Goal: Task Accomplishment & Management: Manage account settings

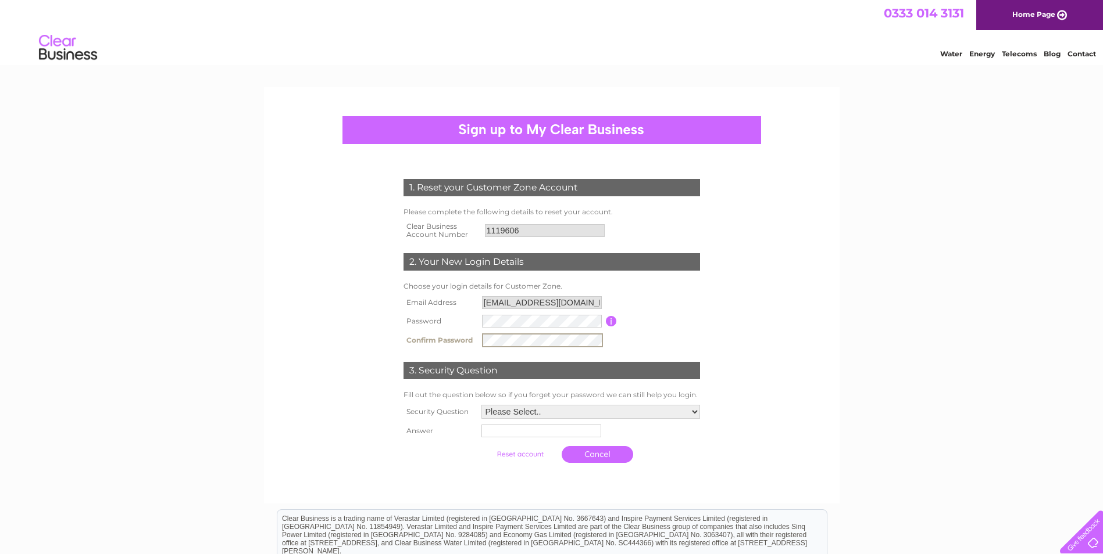
click at [676, 322] on td "Password must be at least 6 characters long" at bounding box center [660, 321] width 86 height 19
click at [692, 411] on select "Please Select.. In what town or city was your first job? In what town or city d…" at bounding box center [590, 411] width 220 height 15
select select "5"
click at [480, 405] on select "Please Select.. In what town or city was your first job? In what town or city d…" at bounding box center [590, 411] width 220 height 15
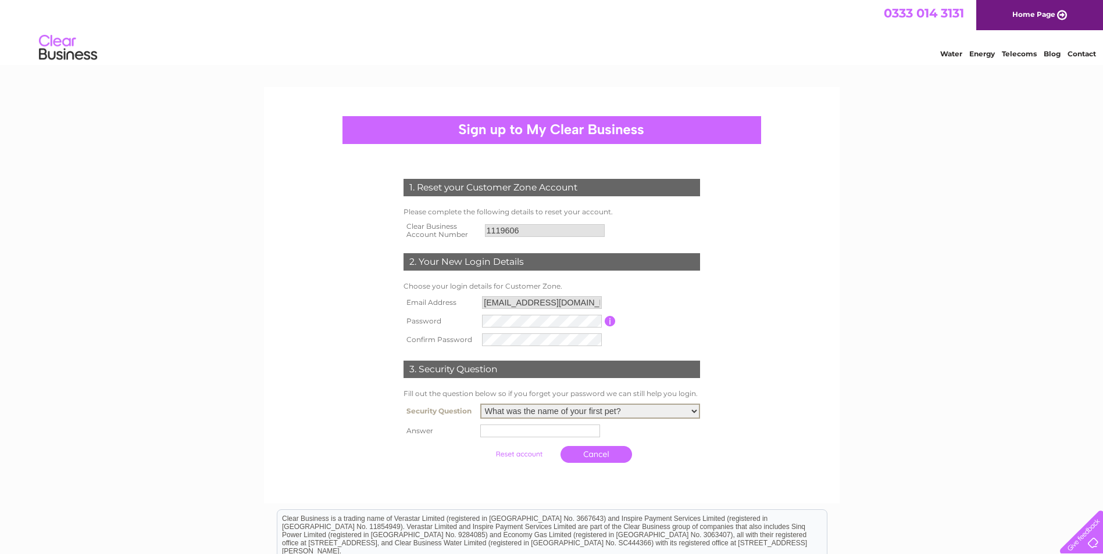
drag, startPoint x: 493, startPoint y: 436, endPoint x: 499, endPoint y: 434, distance: 6.1
click at [493, 436] on input "text" at bounding box center [540, 431] width 120 height 13
click at [696, 410] on select "Please Select.. In what town or city was your first job? In what town or city d…" at bounding box center [590, 411] width 219 height 14
click at [696, 410] on select "Please Select.. In what town or city was your first job? In what town or city d…" at bounding box center [590, 411] width 220 height 15
click at [491, 434] on input "text" at bounding box center [540, 431] width 120 height 13
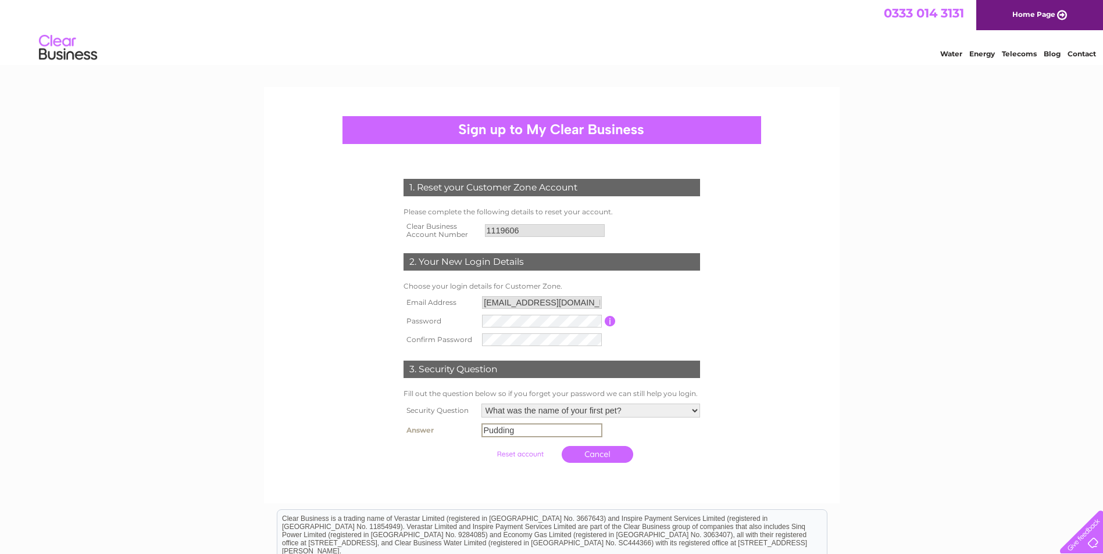
type input "Pudding"
click at [516, 455] on input "submit" at bounding box center [519, 453] width 71 height 16
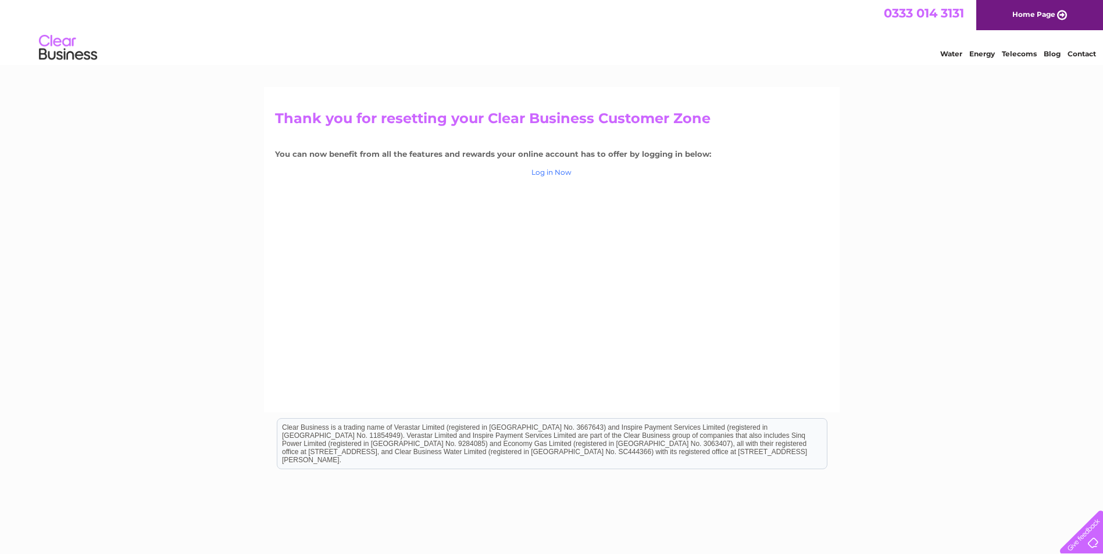
click at [551, 173] on link "Log in Now" at bounding box center [551, 172] width 40 height 9
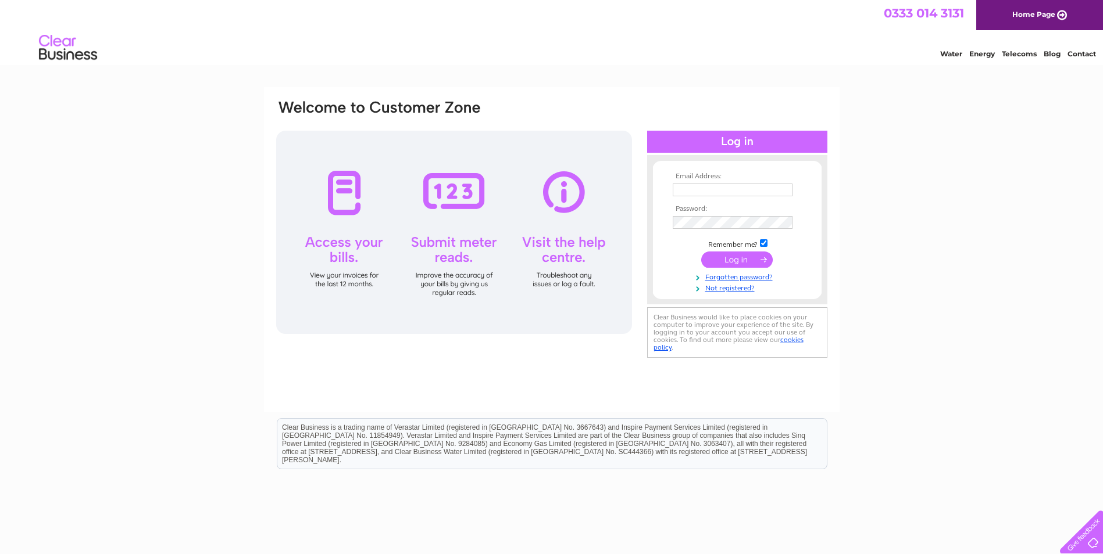
type input "office@haileygarage.co.uk"
click at [747, 256] on input "submit" at bounding box center [736, 260] width 71 height 16
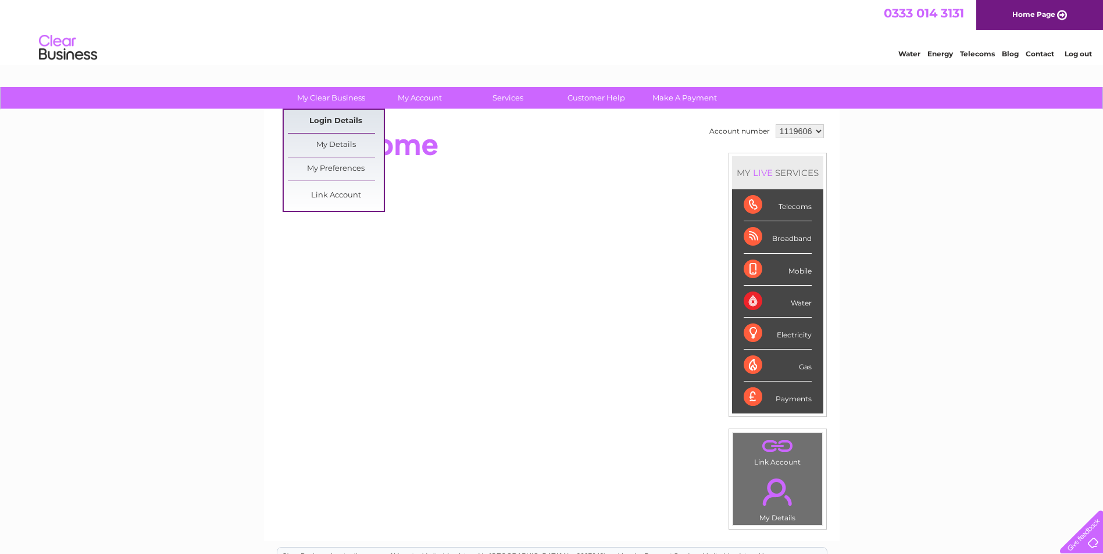
click at [328, 122] on link "Login Details" at bounding box center [336, 121] width 96 height 23
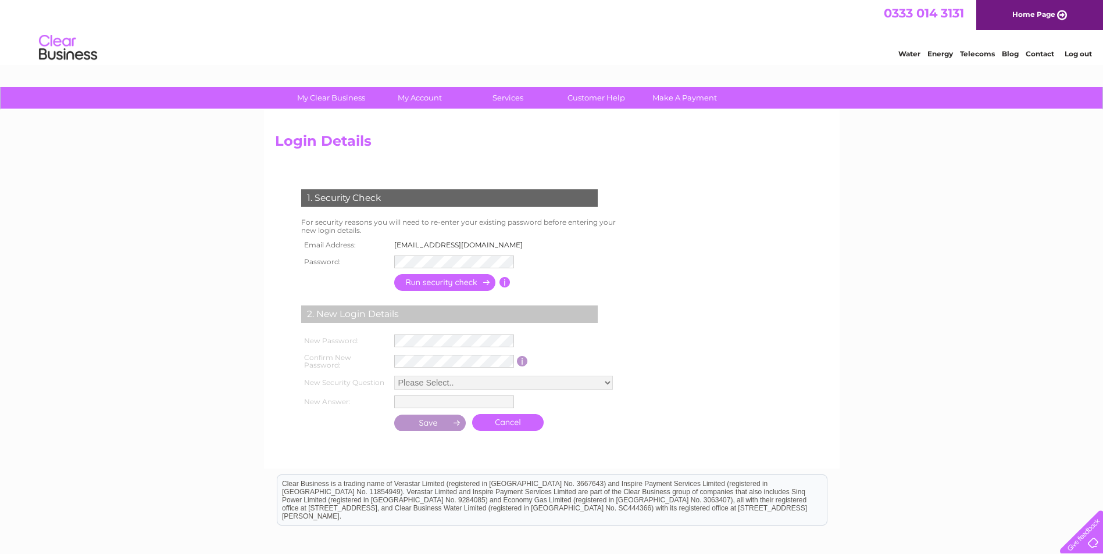
click at [445, 280] on input "button" at bounding box center [445, 282] width 102 height 17
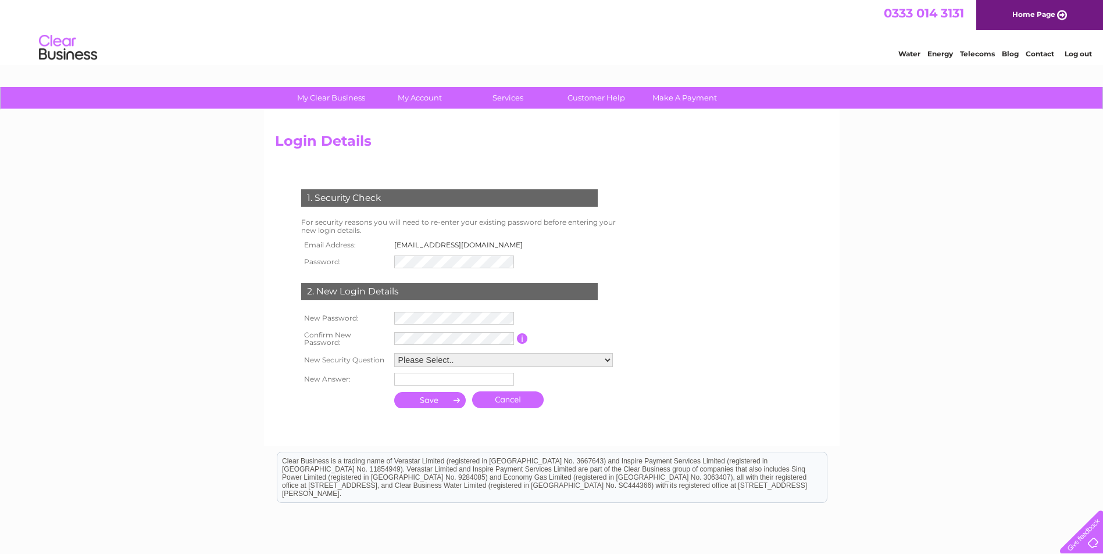
click at [502, 397] on link "Cancel" at bounding box center [507, 400] width 71 height 17
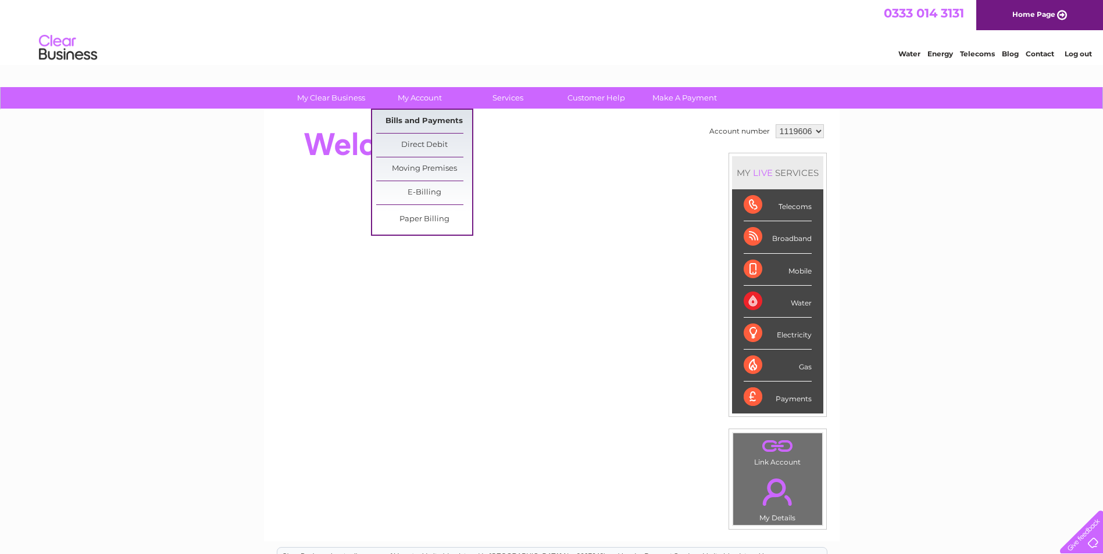
click at [414, 115] on link "Bills and Payments" at bounding box center [424, 121] width 96 height 23
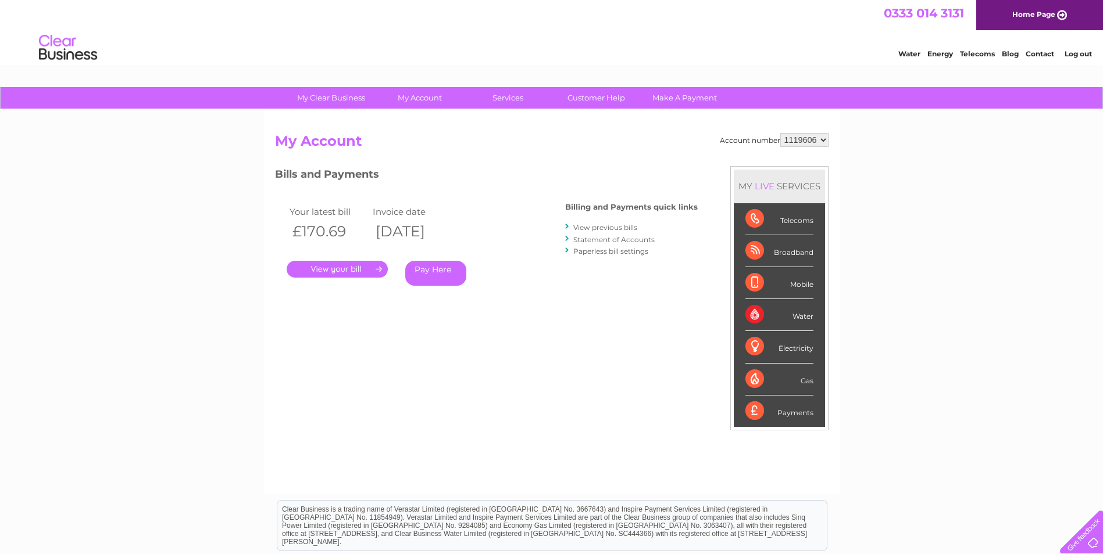
click at [341, 267] on link "." at bounding box center [337, 269] width 101 height 17
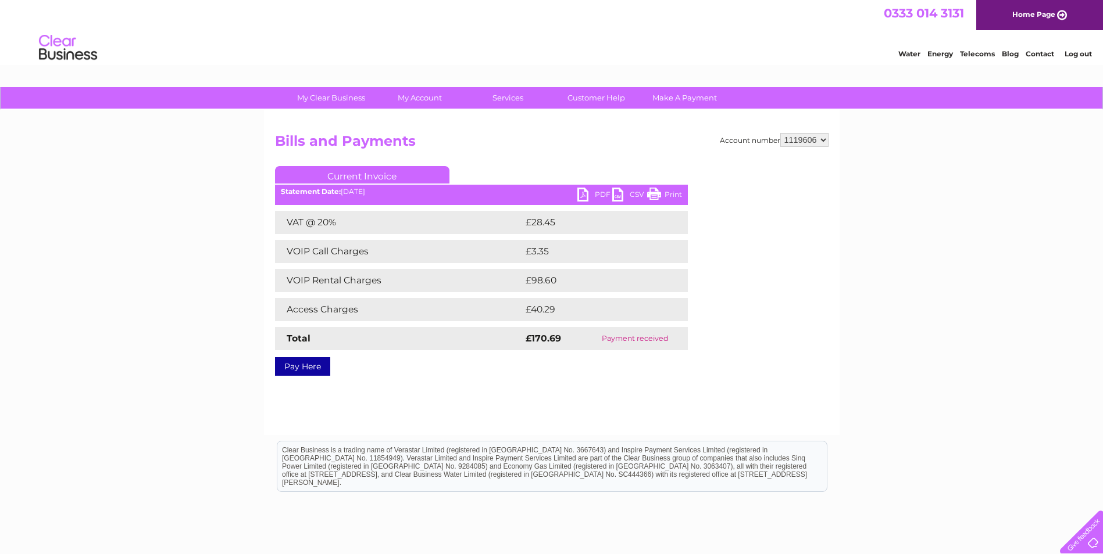
click at [590, 193] on link "PDF" at bounding box center [594, 196] width 35 height 17
